Goal: Information Seeking & Learning: Learn about a topic

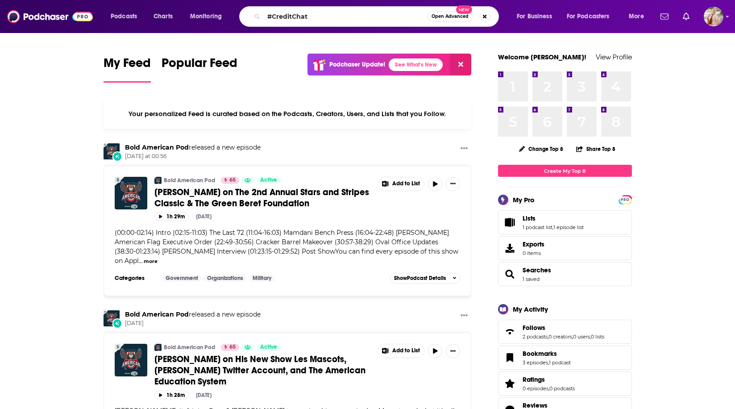
type input "#CreditChat"
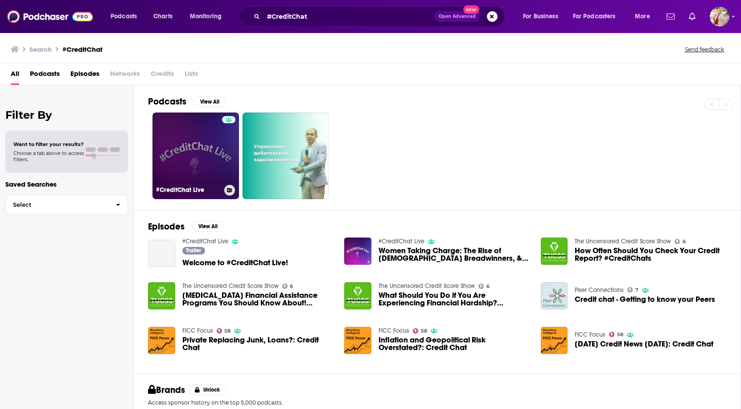
click at [175, 158] on link "#CreditChat Live" at bounding box center [196, 155] width 87 height 87
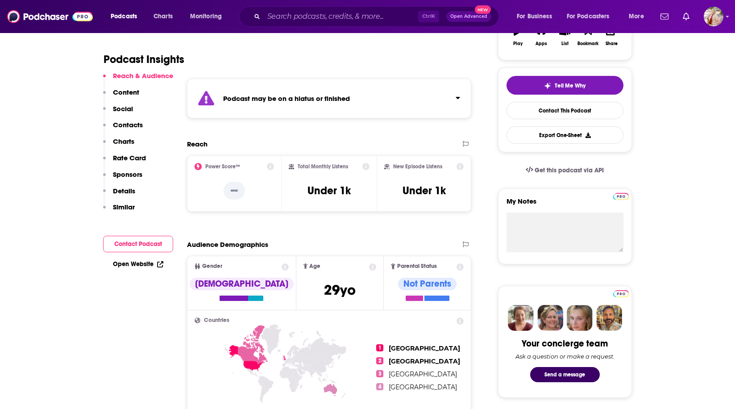
scroll to position [178, 0]
